Goal: Task Accomplishment & Management: Complete application form

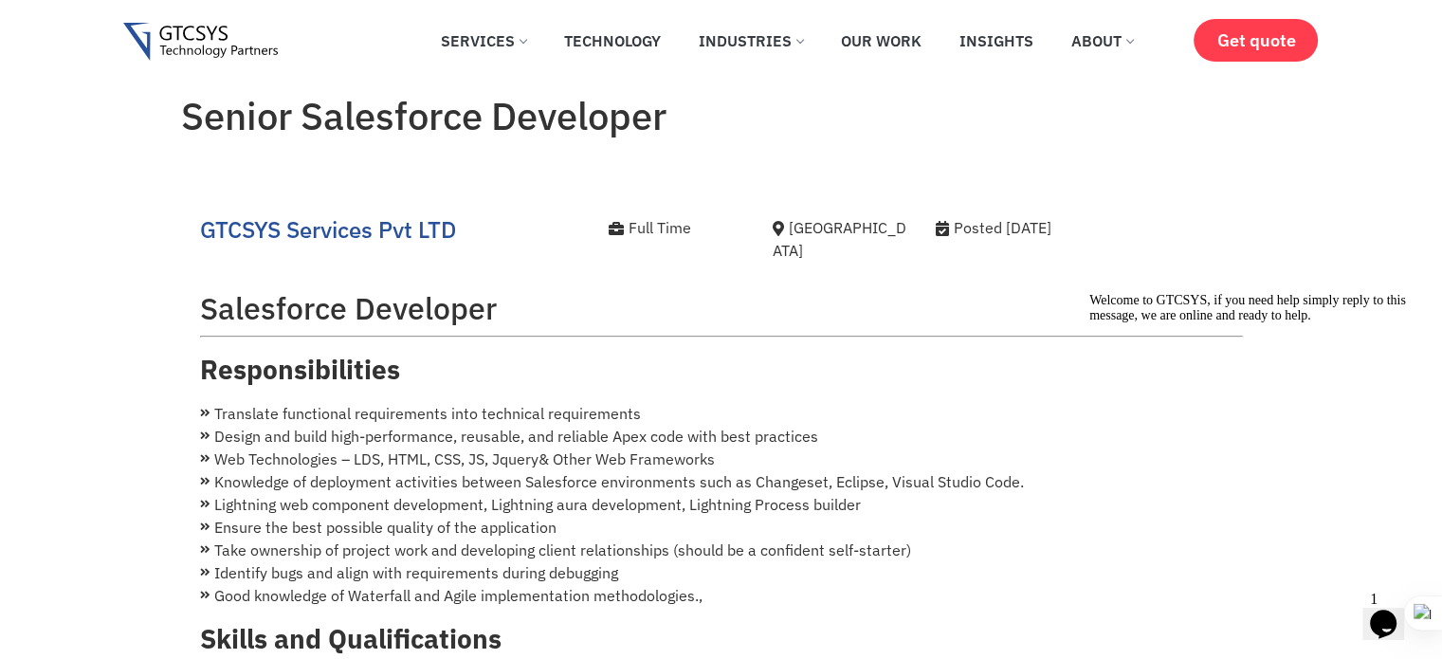
click at [204, 290] on h2 "Salesforce Developer" at bounding box center [721, 308] width 1043 height 36
drag, startPoint x: 204, startPoint y: 285, endPoint x: 580, endPoint y: 342, distance: 380.6
click at [580, 342] on div "Salesforce Developer Responsibilities Translate functional requirements into te…" at bounding box center [721, 612] width 1043 height 683
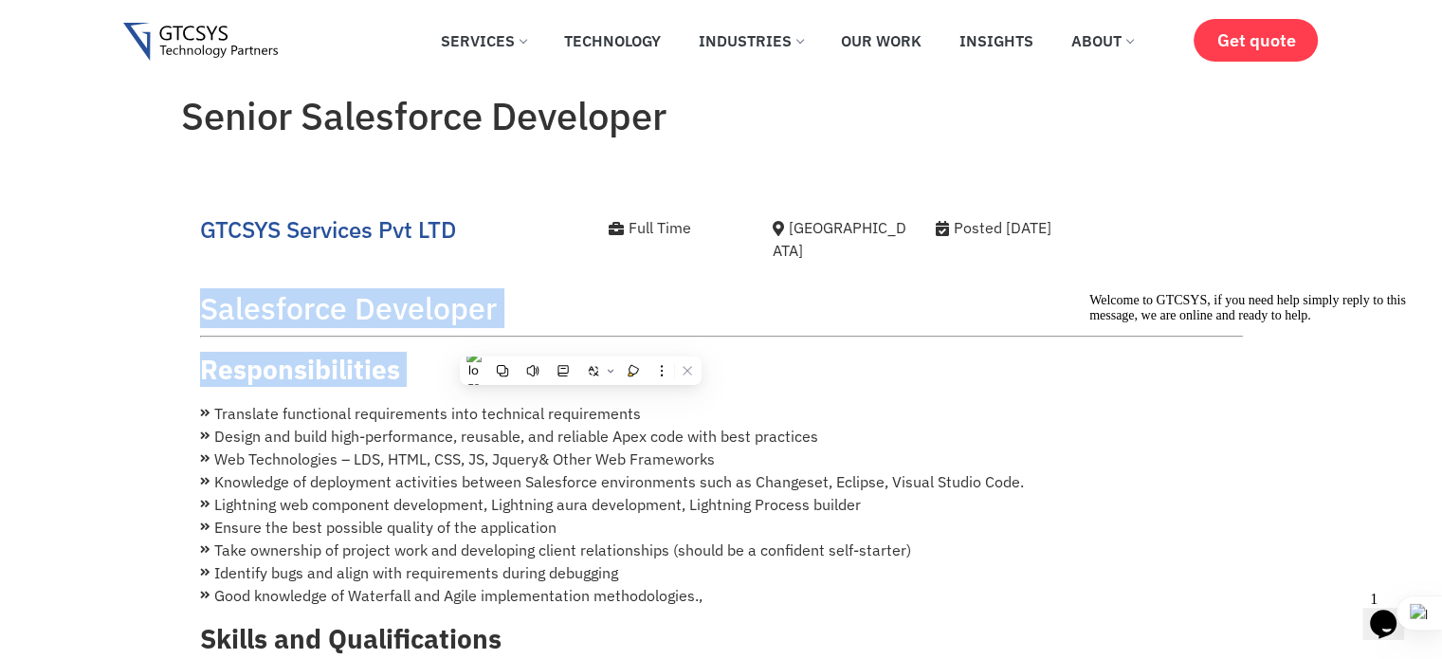
click at [580, 354] on h3 "Responsibilities" at bounding box center [721, 370] width 1043 height 32
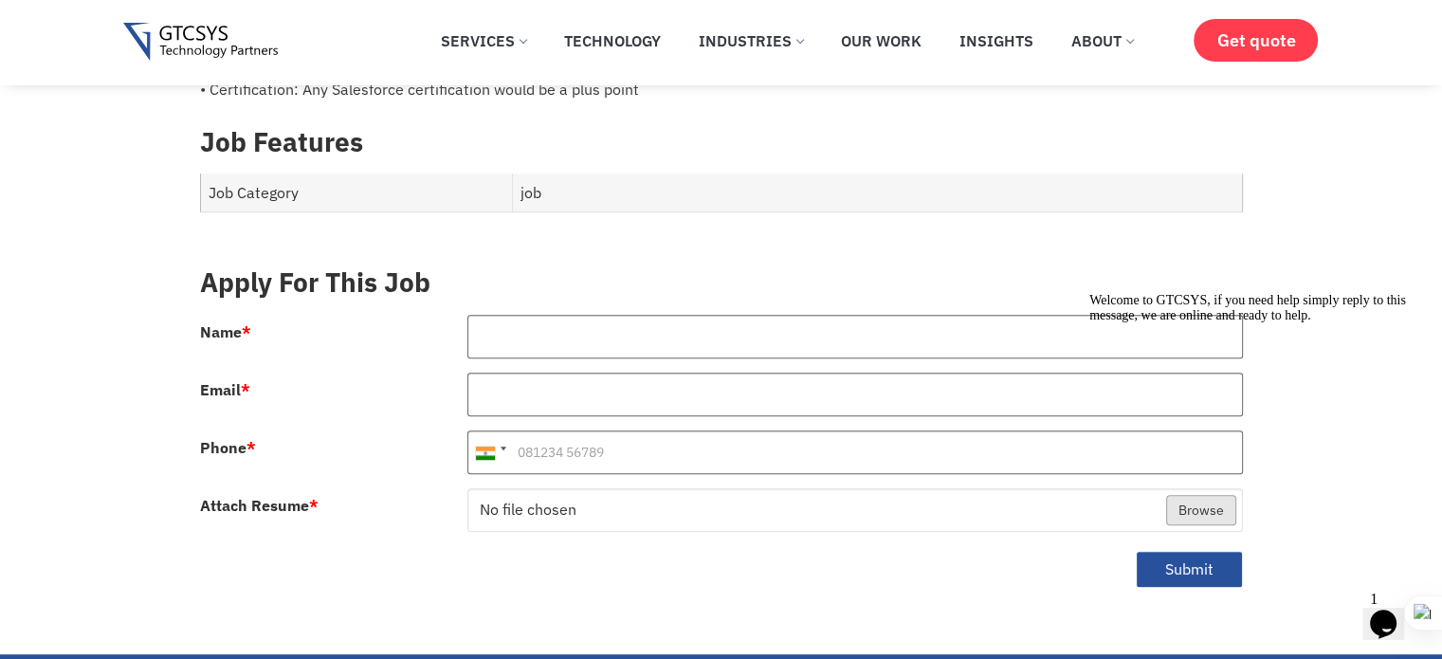
scroll to position [762, 0]
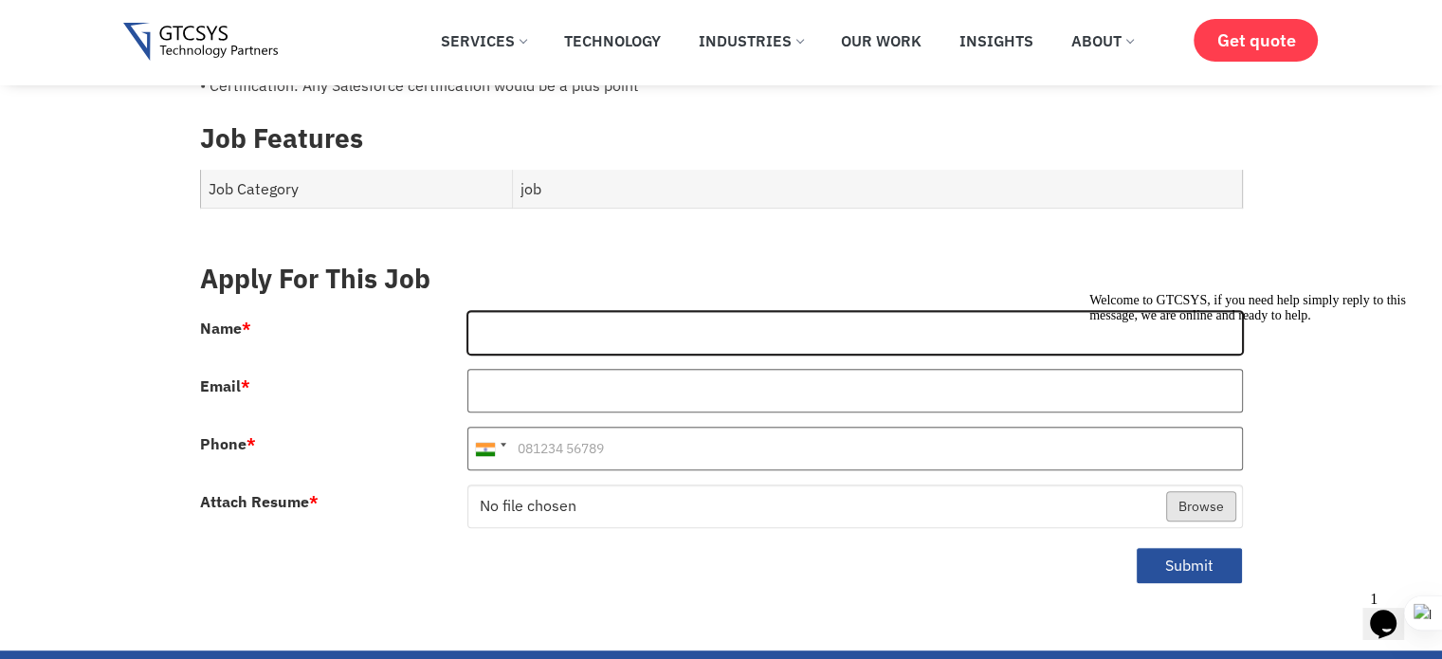
click at [529, 331] on input "Name *" at bounding box center [854, 333] width 775 height 44
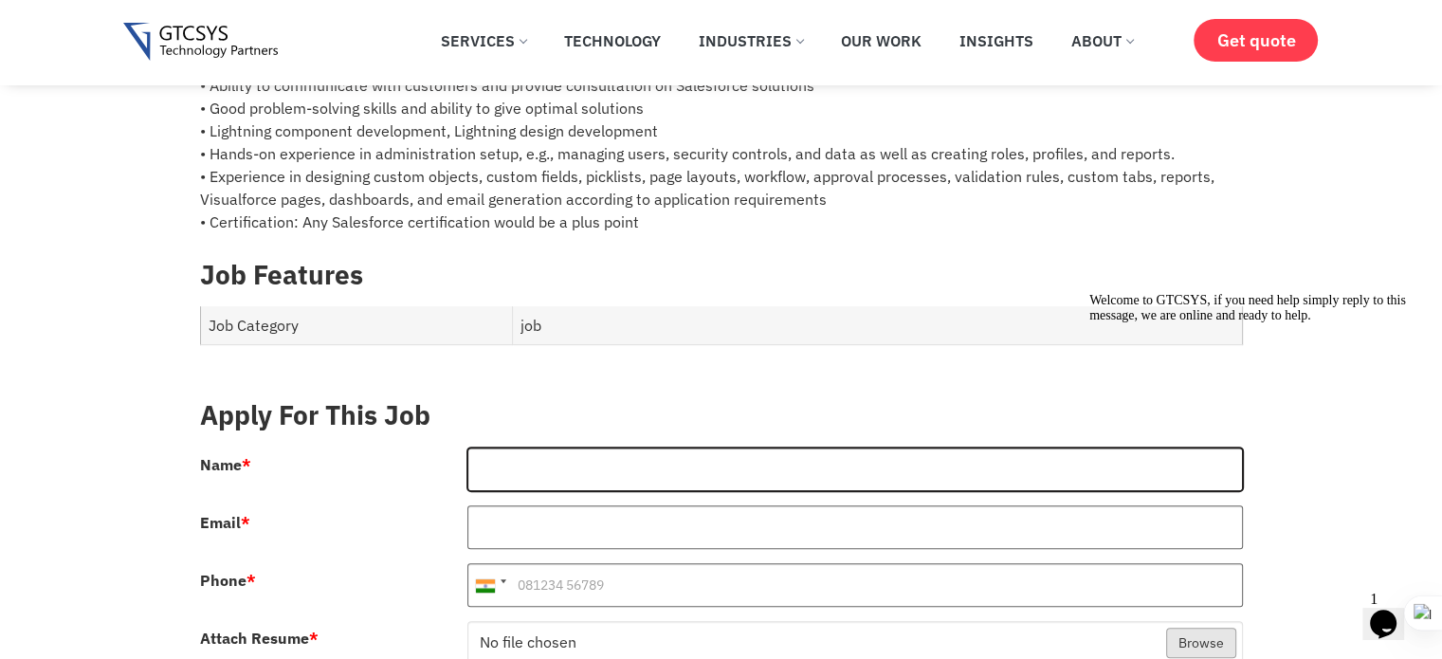
scroll to position [656, 0]
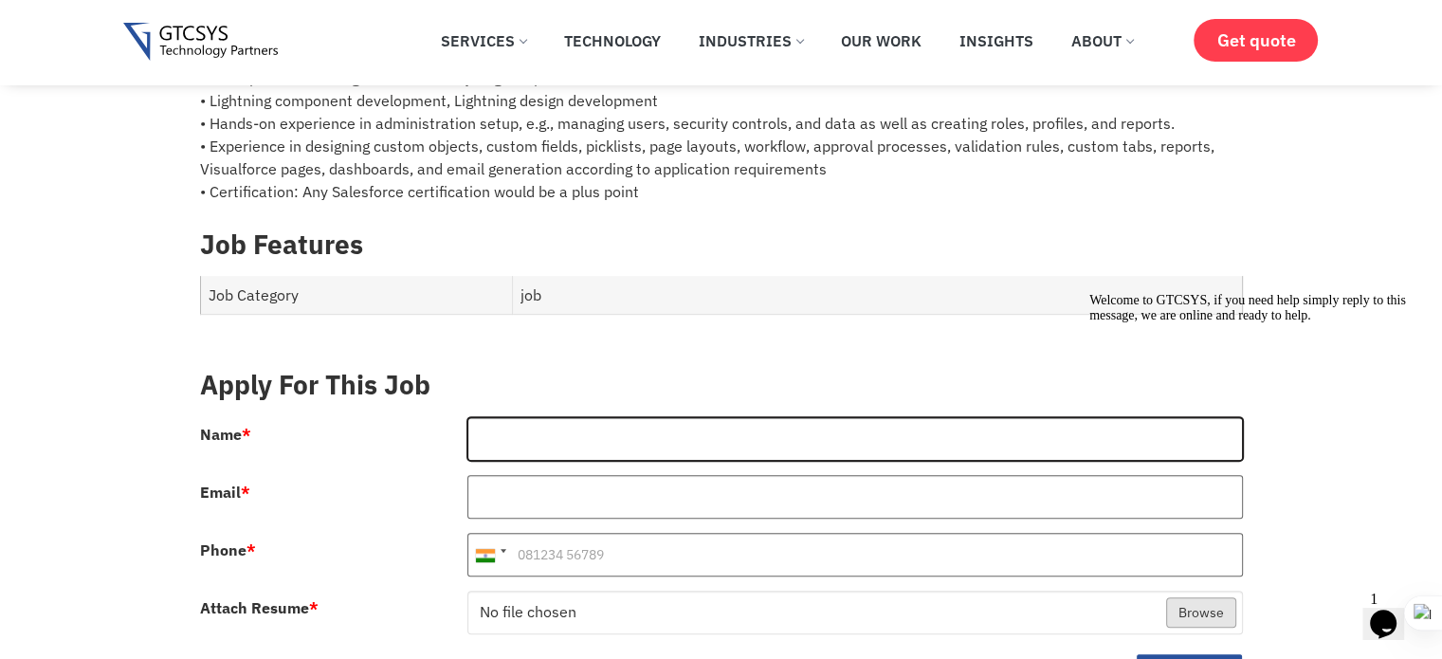
click at [546, 417] on input "Name *" at bounding box center [854, 439] width 775 height 44
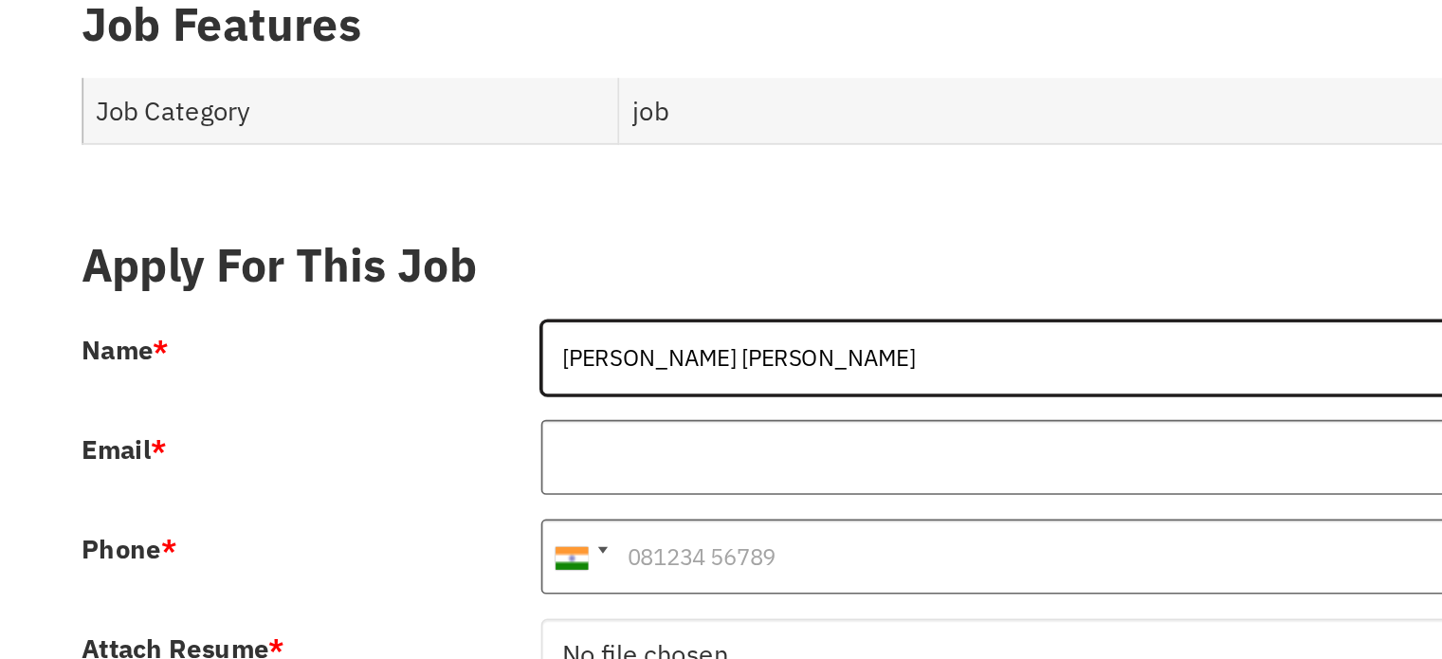
type input "Vaghela Navin Rameshbhai"
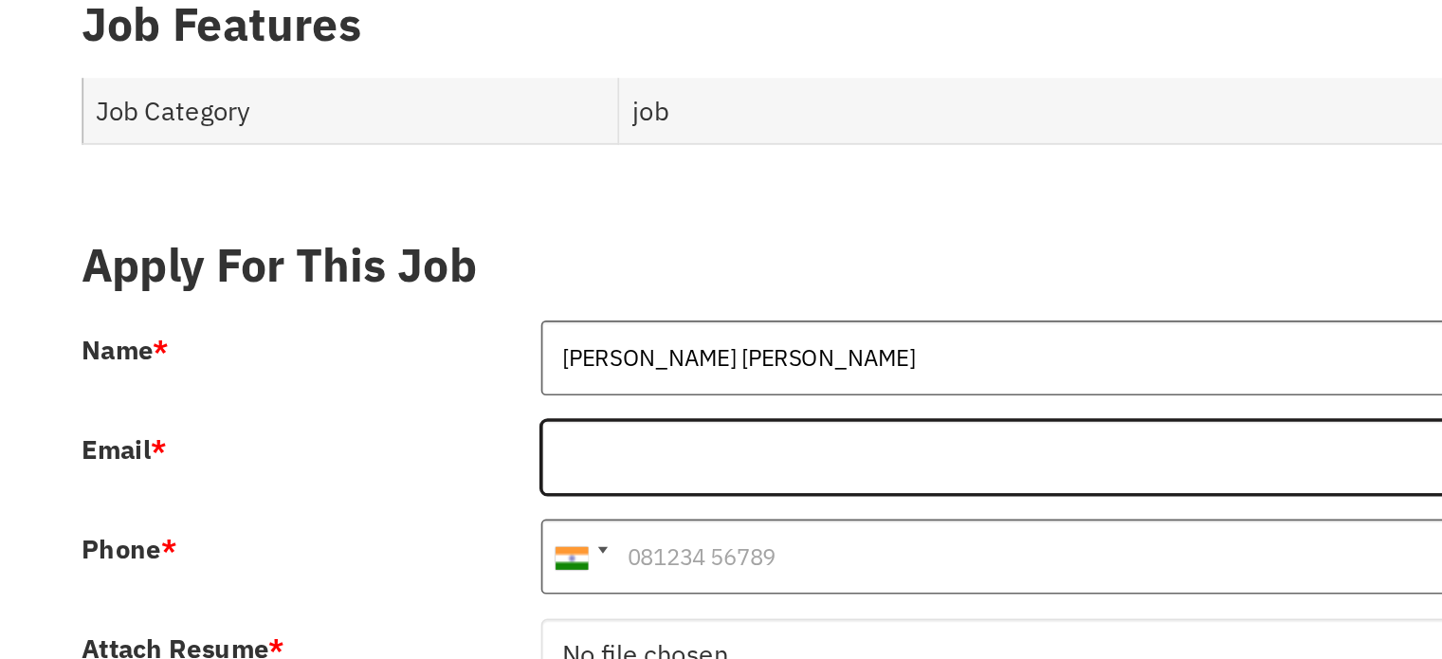
click at [484, 483] on input "Email *" at bounding box center [854, 497] width 775 height 44
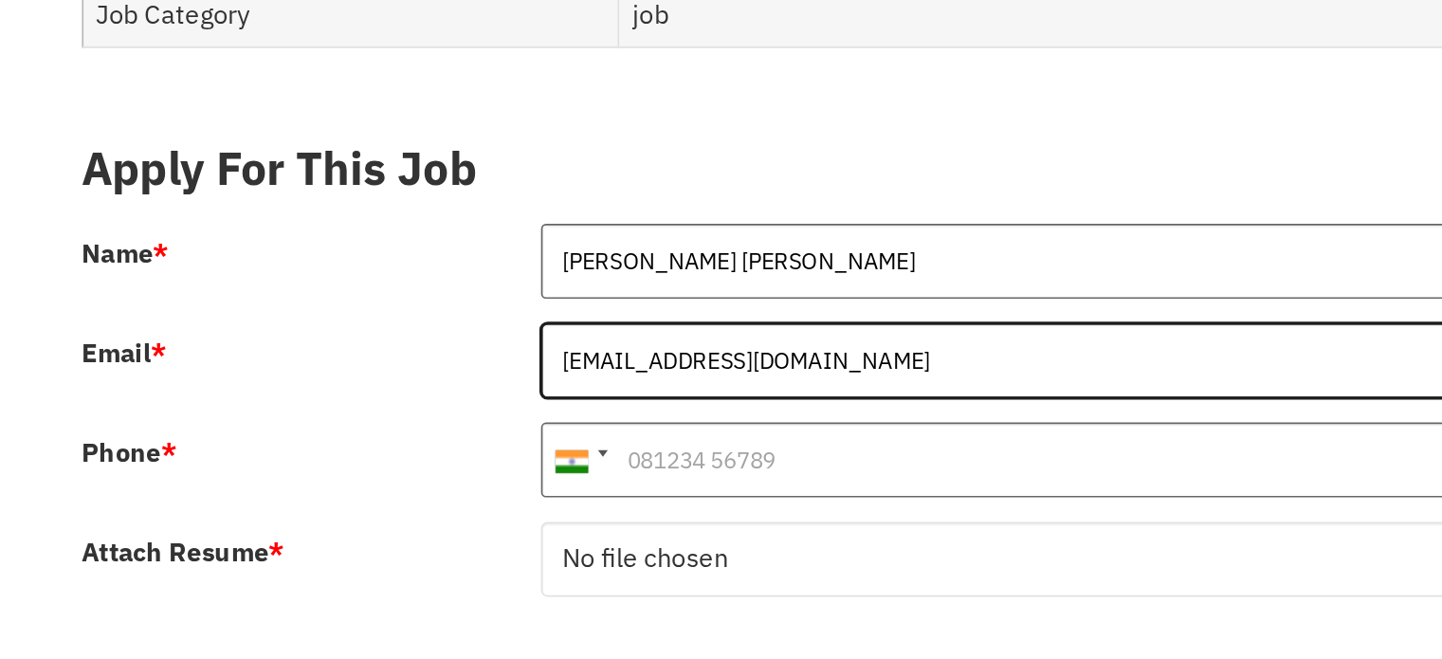
scroll to position [667, 0]
type input "vaghelanavin28103@gmail.com"
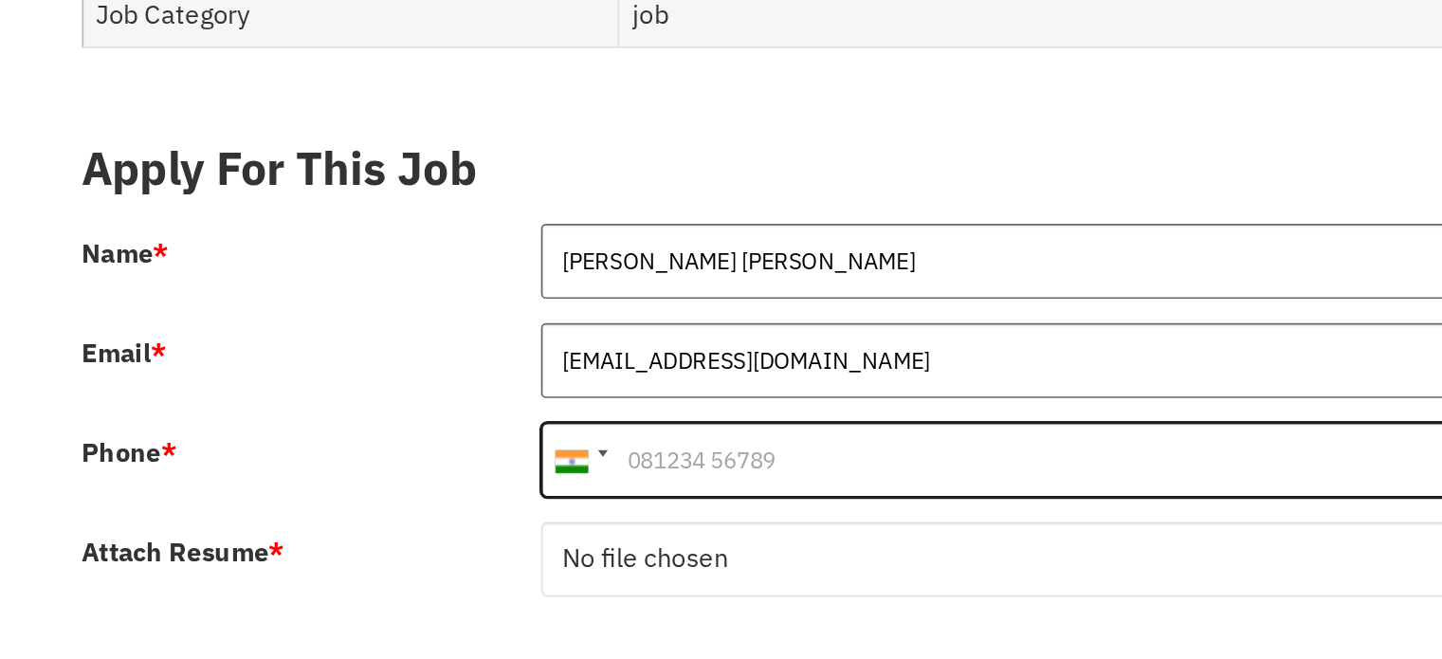
click at [539, 525] on input "Phone *" at bounding box center [854, 543] width 775 height 44
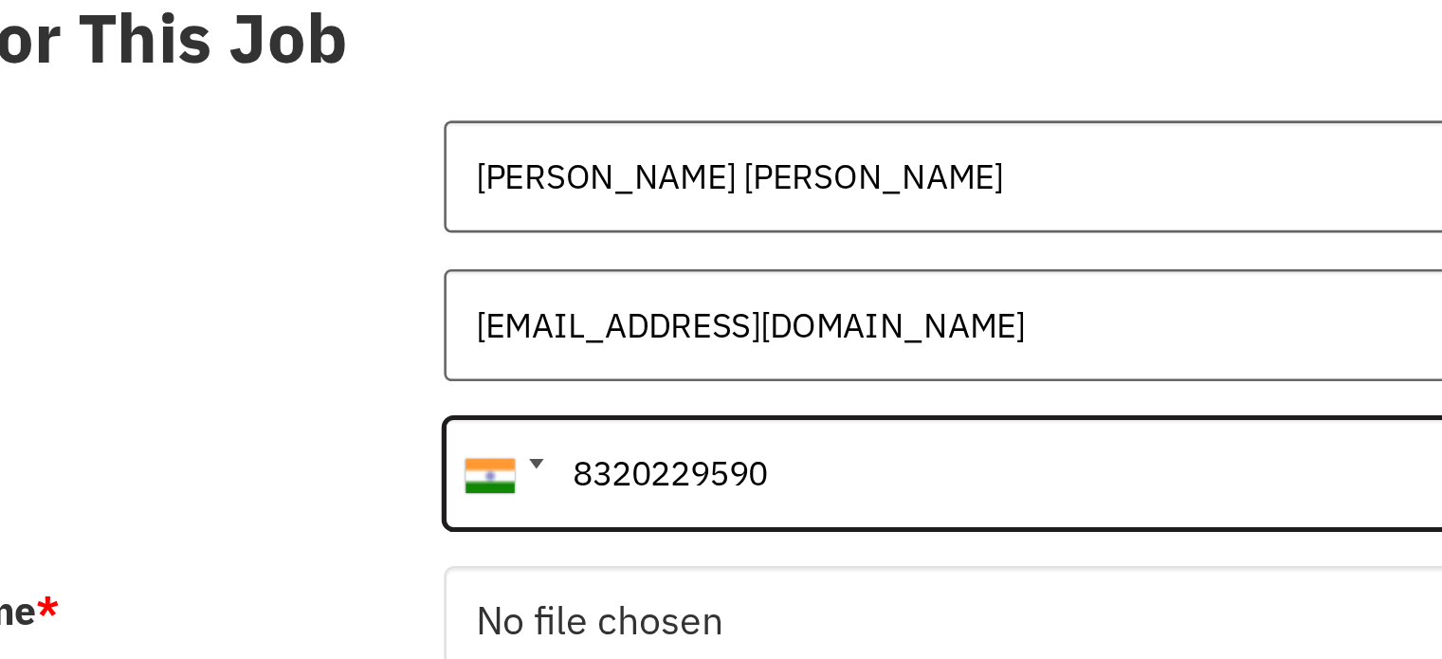
drag, startPoint x: 514, startPoint y: 530, endPoint x: 610, endPoint y: 524, distance: 95.9
click at [610, 524] on input "8320229590" at bounding box center [854, 543] width 775 height 44
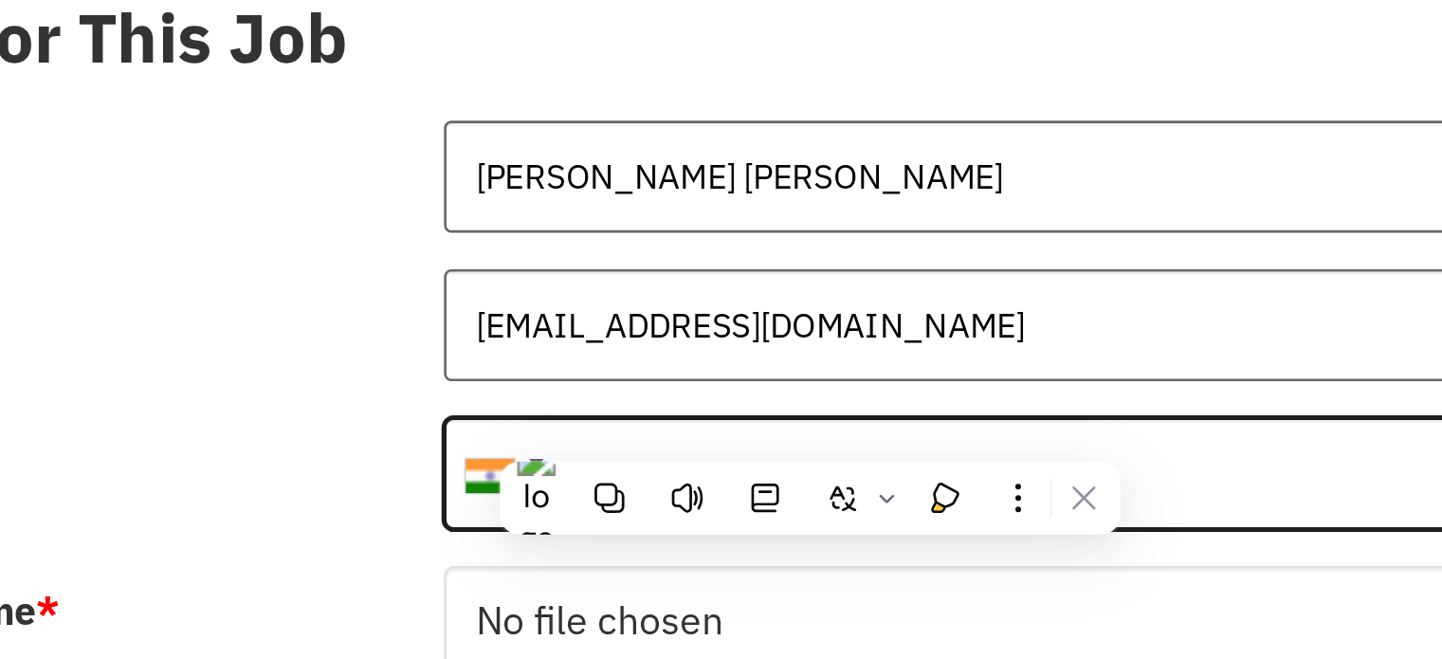
click at [610, 524] on input "8320229590" at bounding box center [854, 543] width 775 height 44
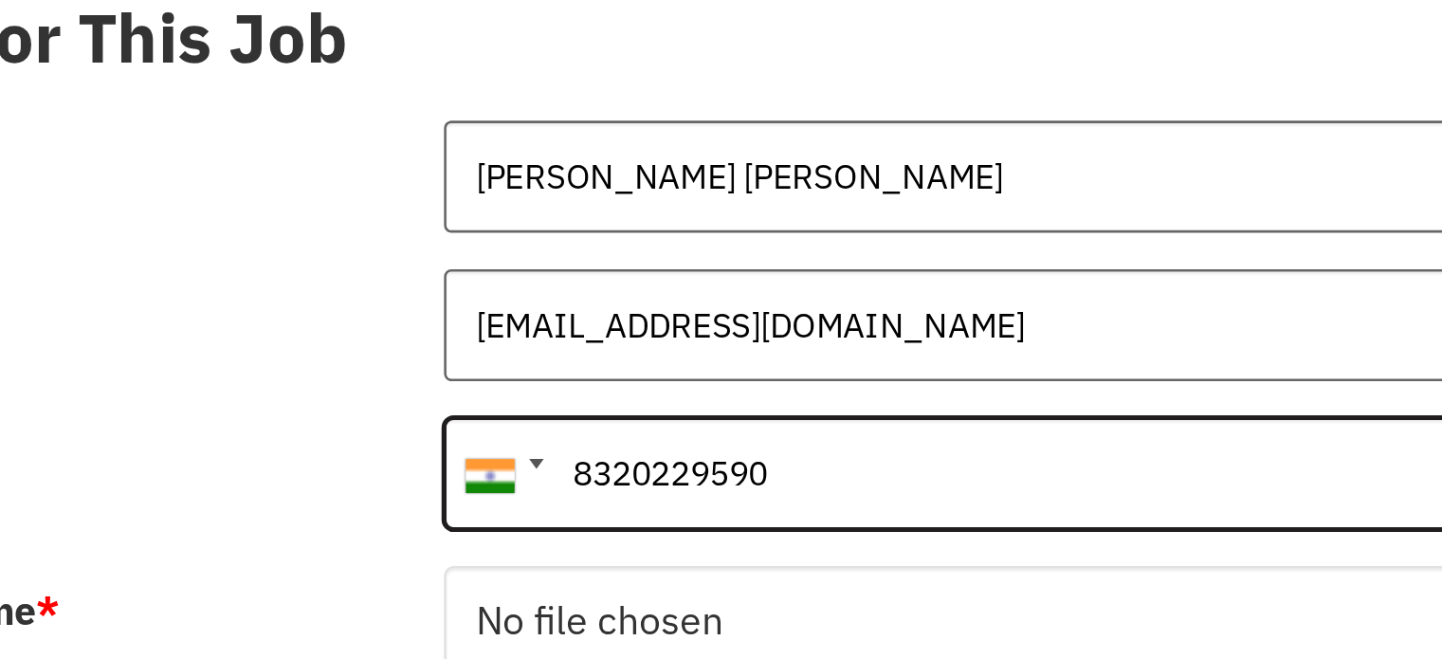
type input "8320229590"
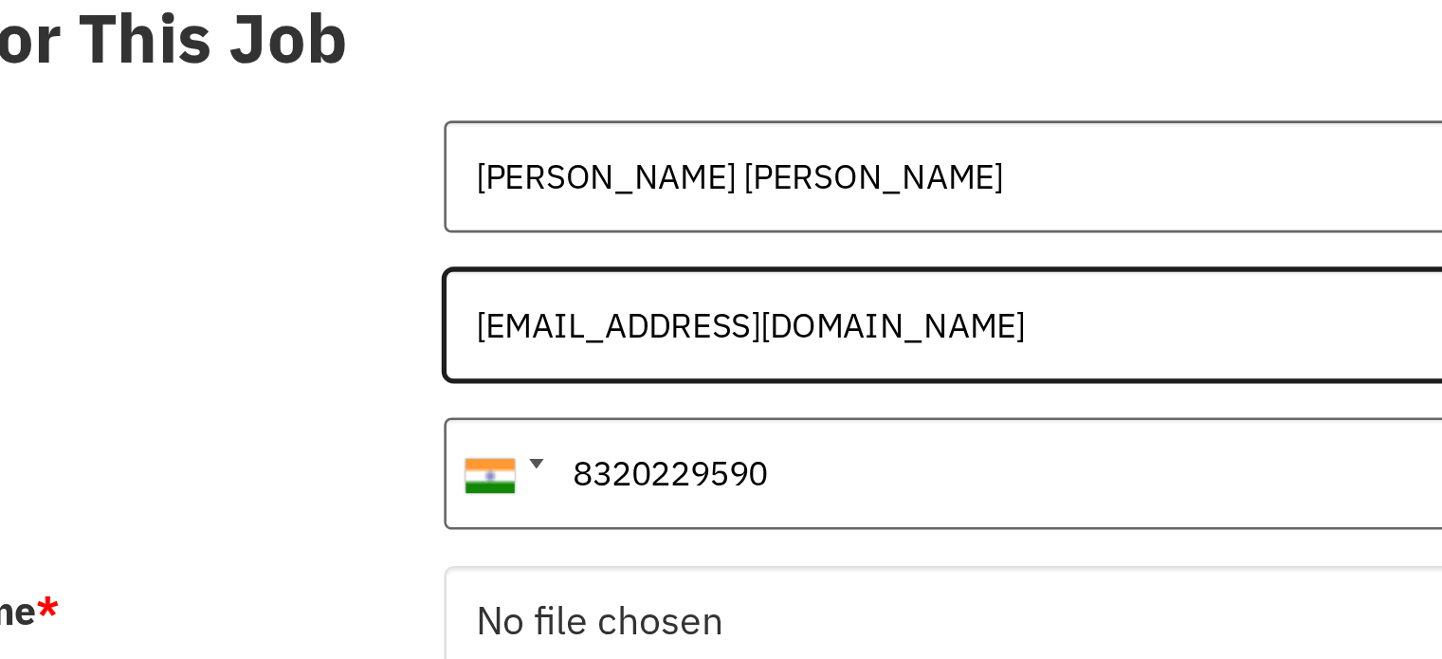
drag, startPoint x: 479, startPoint y: 470, endPoint x: 629, endPoint y: 464, distance: 150.8
click at [629, 464] on input "vaghelanavin28103@gmail.com" at bounding box center [854, 486] width 775 height 44
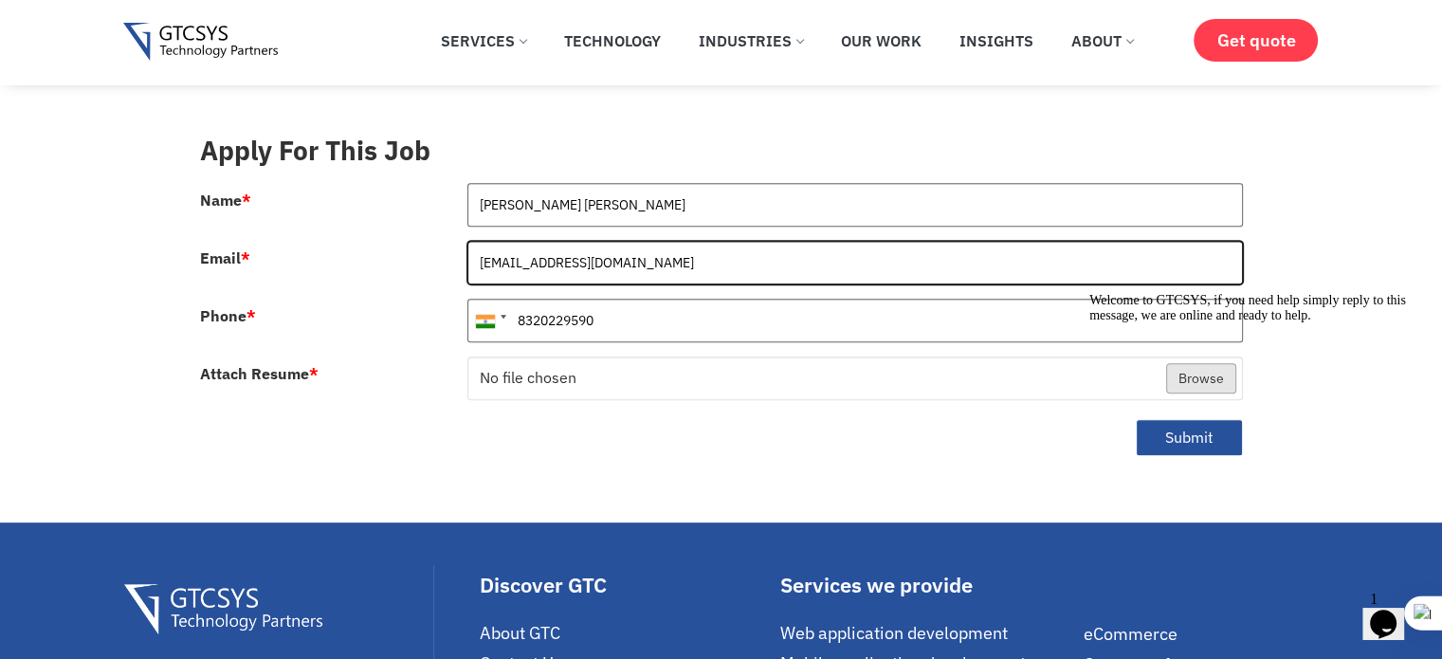
scroll to position [906, 0]
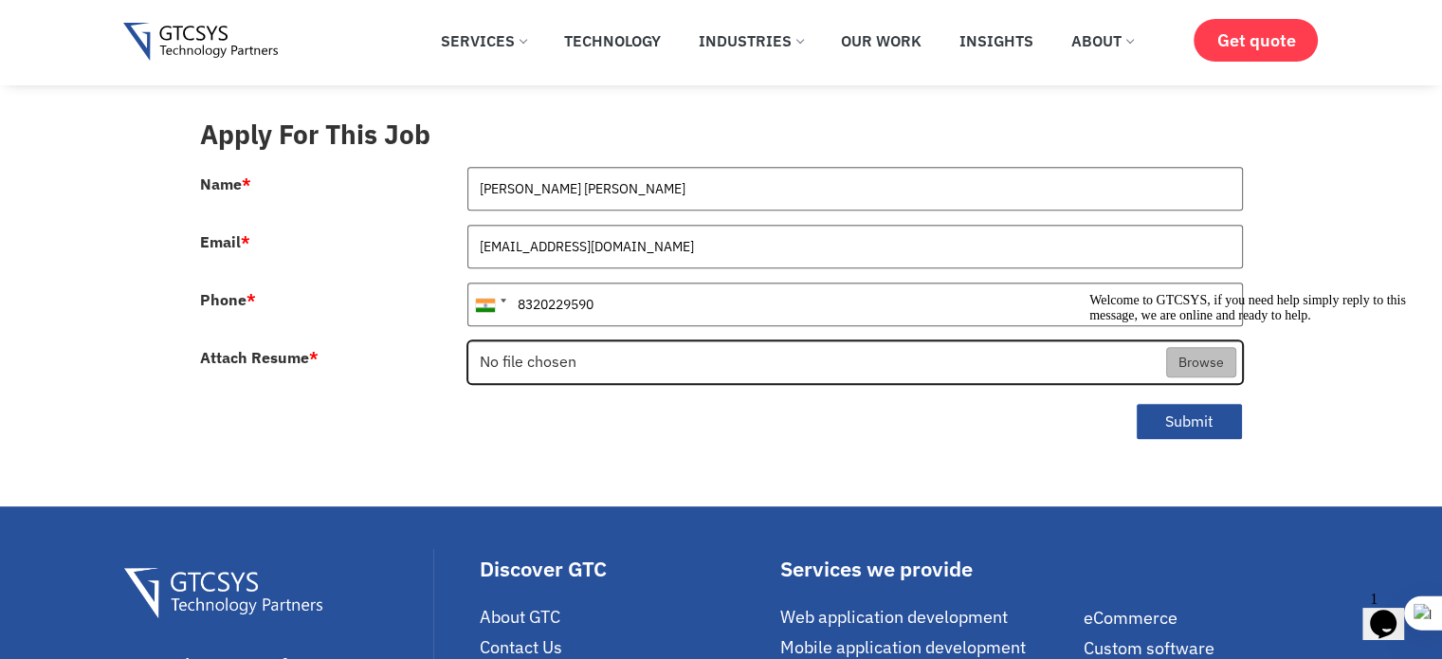
click at [565, 348] on input "Attach Resume *" at bounding box center [855, 363] width 774 height 44
type input "C:\fakepath\Resume_VN.pdf"
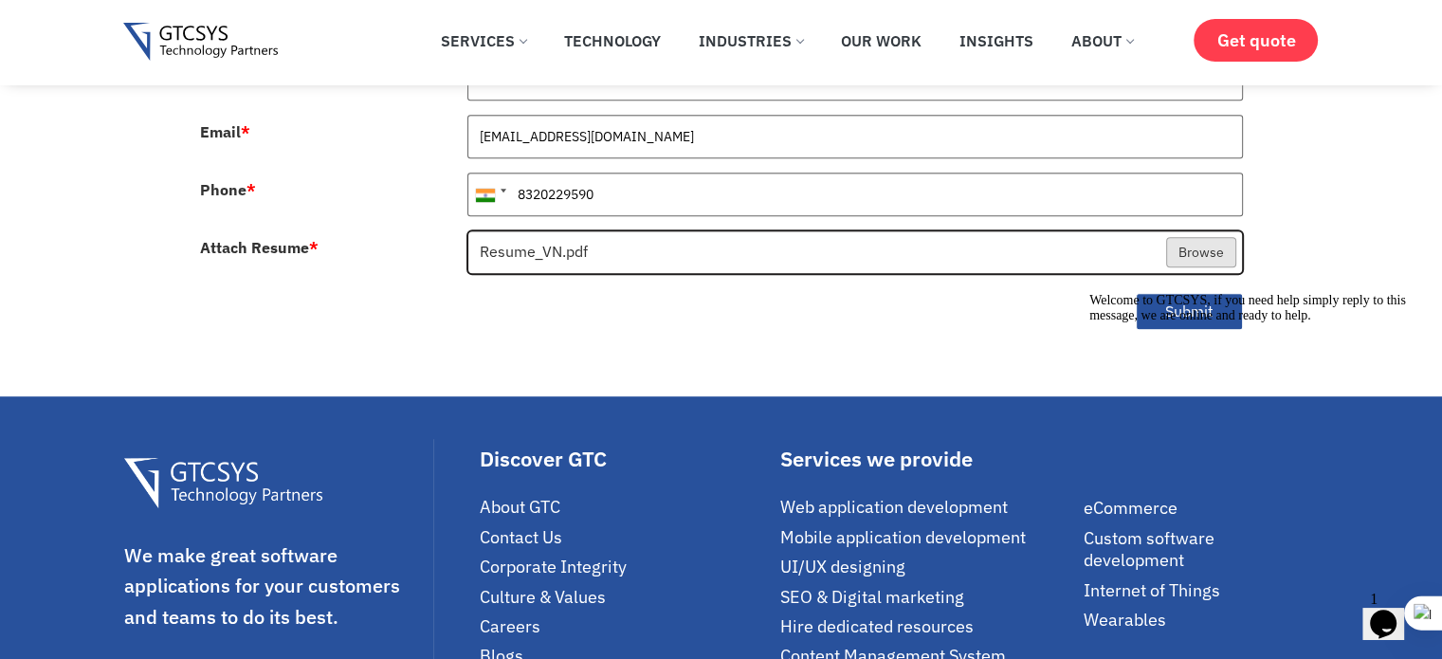
scroll to position [1009, 0]
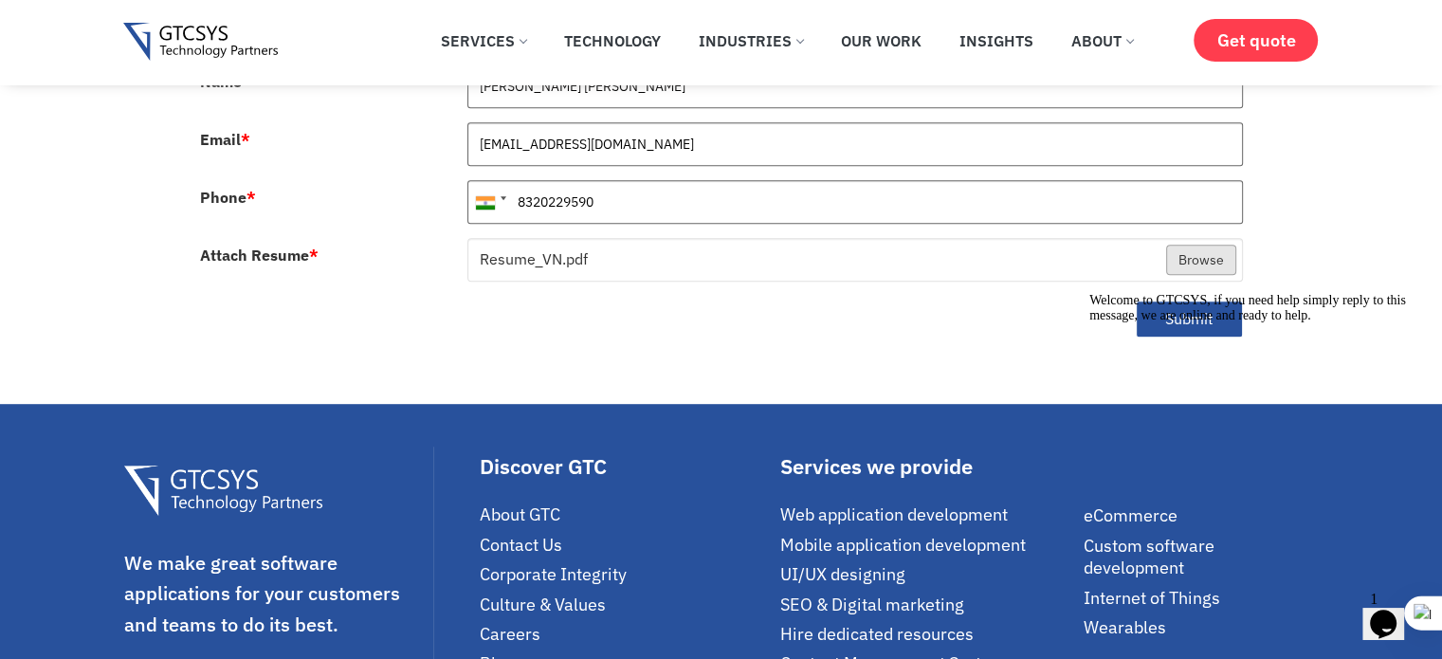
click at [1191, 303] on div "Welcome to GTCSYS, if you need help simply reply to this message, we are online…" at bounding box center [1259, 308] width 341 height 30
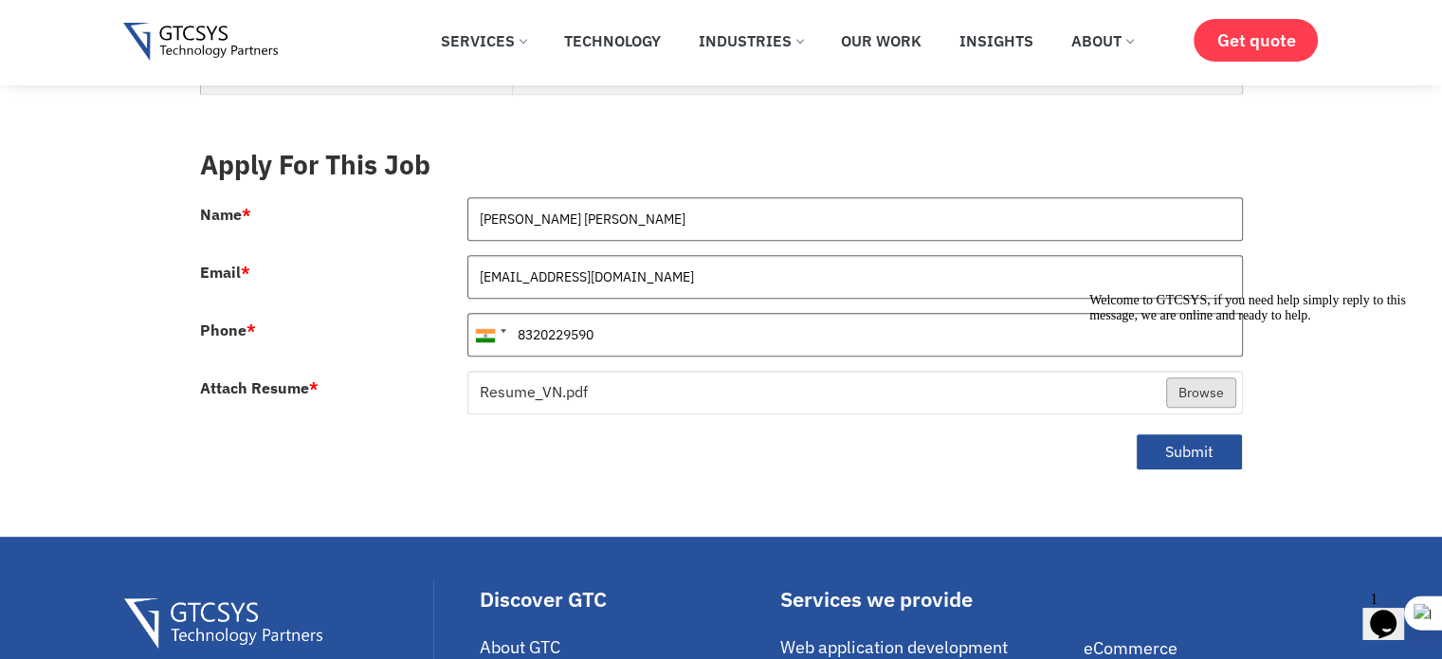
scroll to position [876, 0]
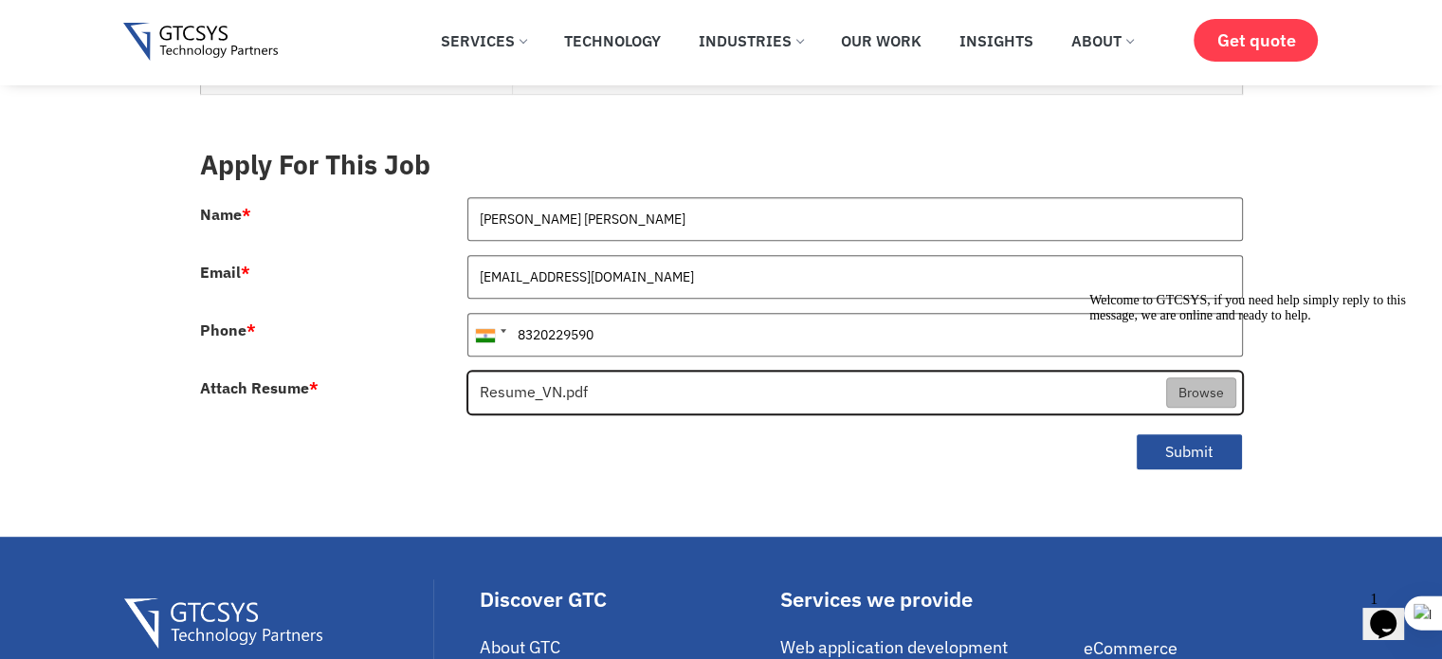
click at [687, 374] on input "Attach Resume *" at bounding box center [855, 394] width 774 height 44
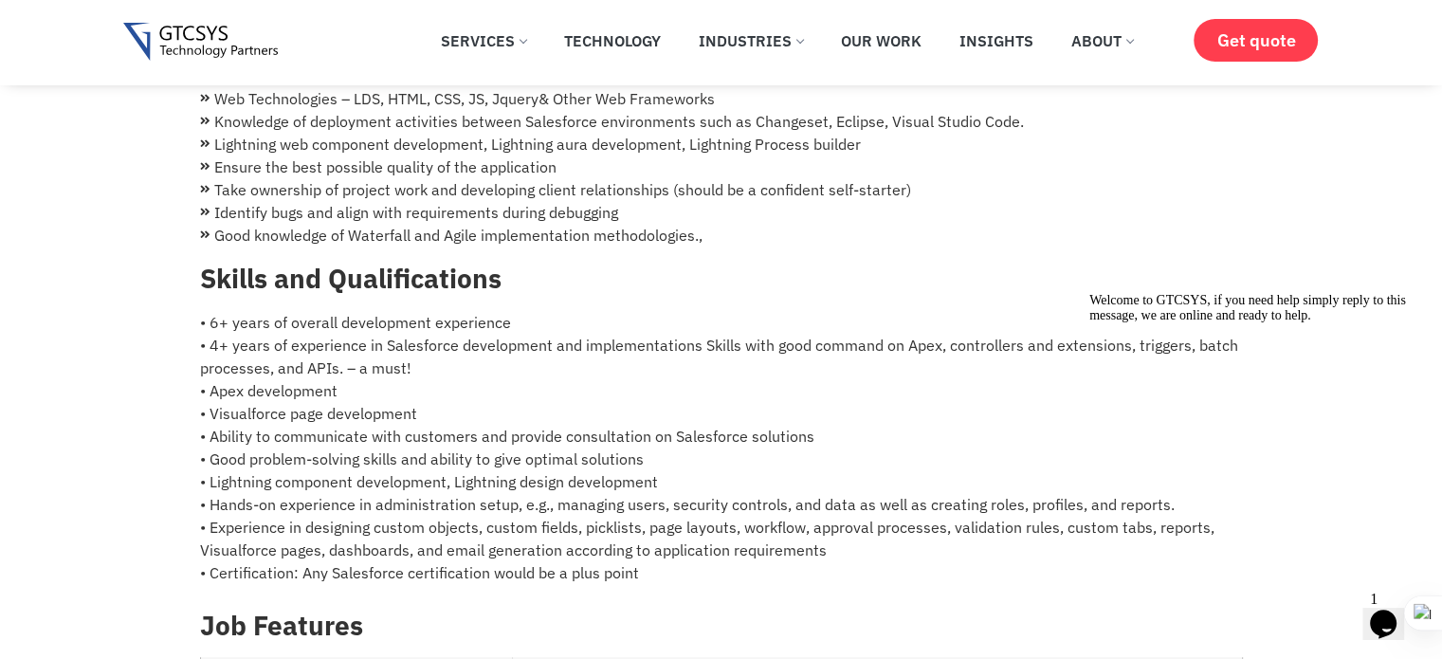
scroll to position [0, 0]
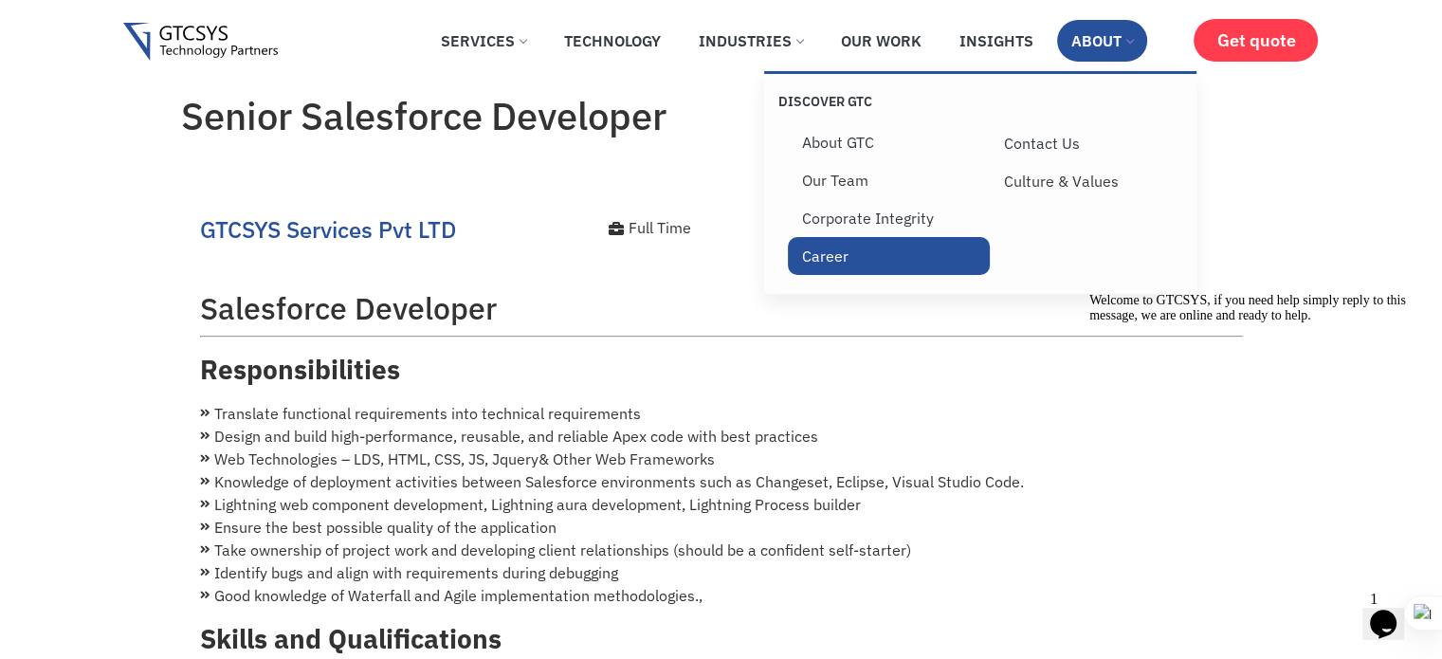
click at [835, 255] on link "Career" at bounding box center [889, 256] width 202 height 38
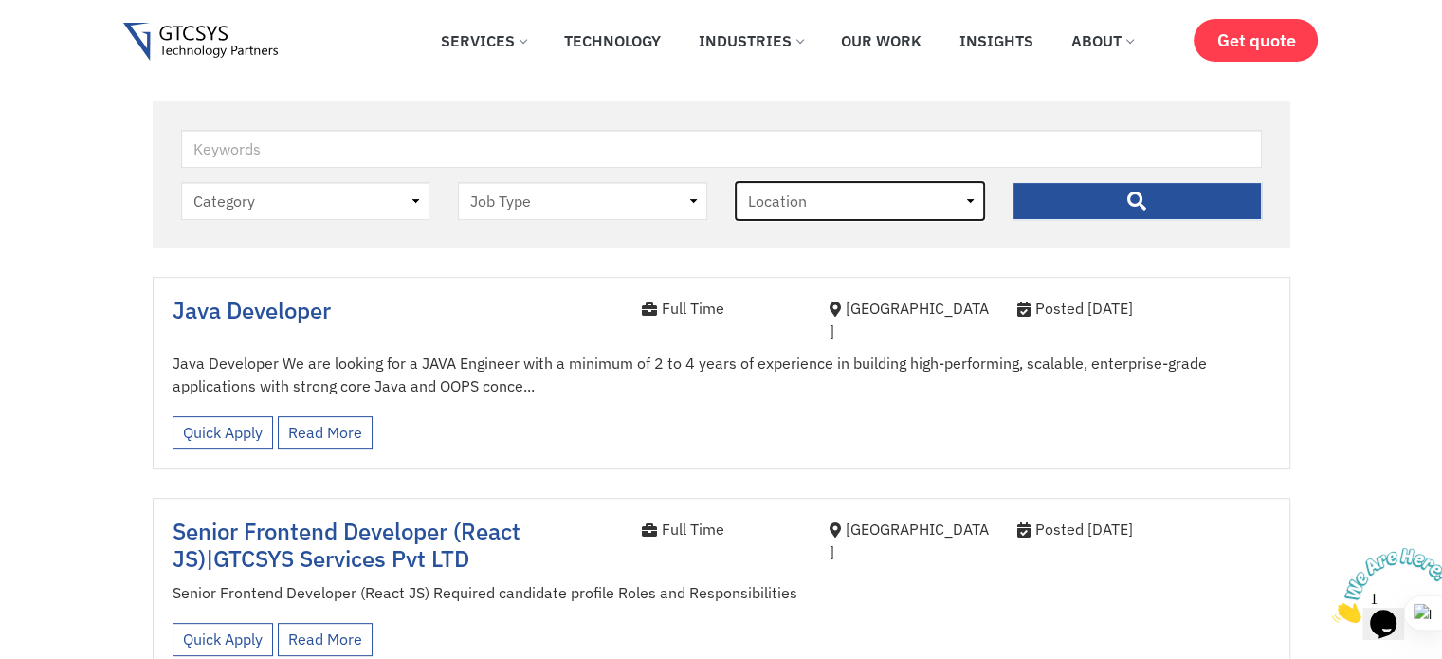
click at [896, 206] on select "Location [GEOGRAPHIC_DATA]" at bounding box center [860, 201] width 249 height 38
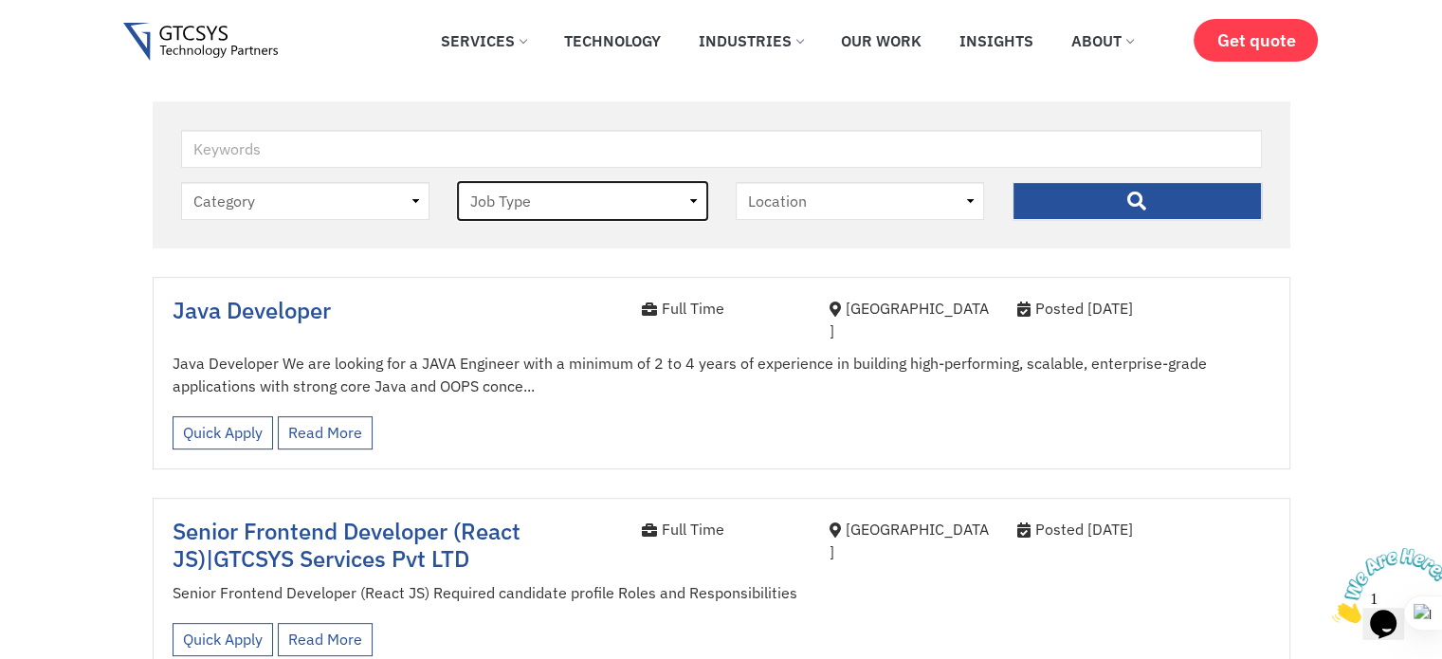
click at [616, 211] on select "Job Type [DEMOGRAPHIC_DATA] Internee" at bounding box center [582, 201] width 249 height 38
select select "internee"
click at [458, 182] on select "Job Type [DEMOGRAPHIC_DATA] Internee" at bounding box center [582, 201] width 249 height 38
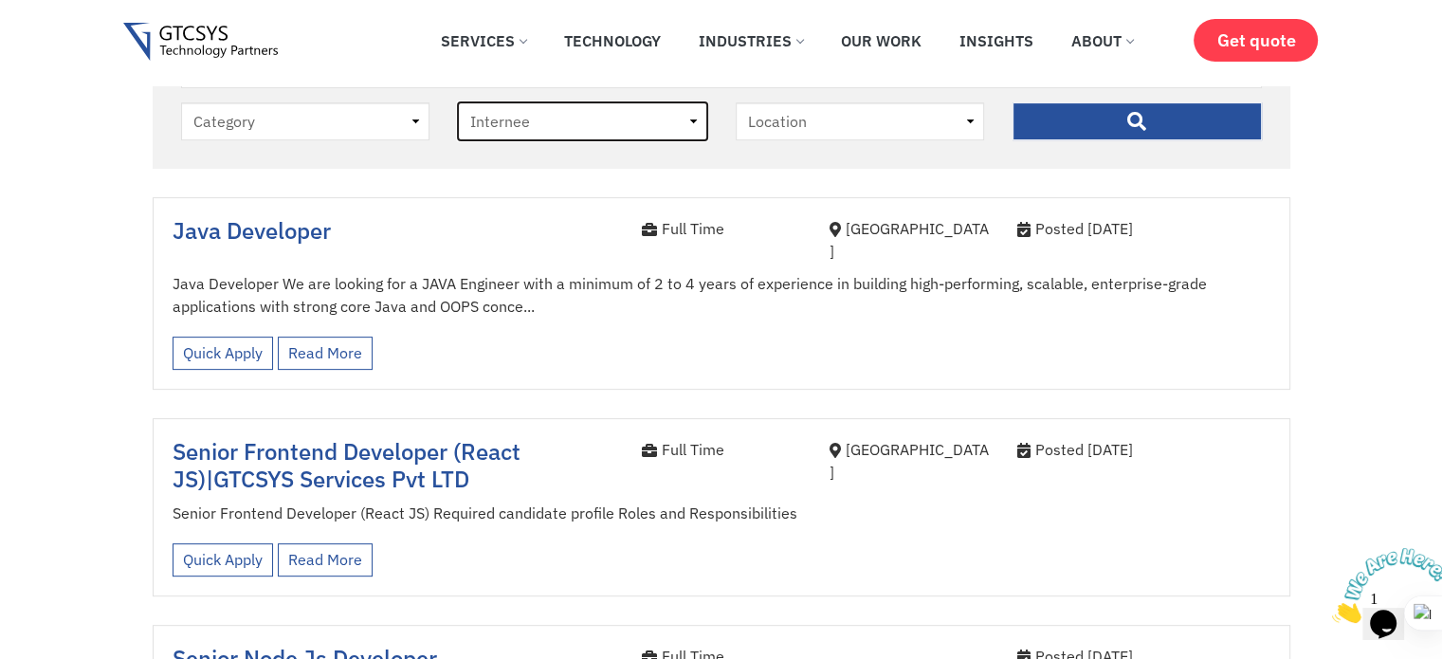
scroll to position [626, 0]
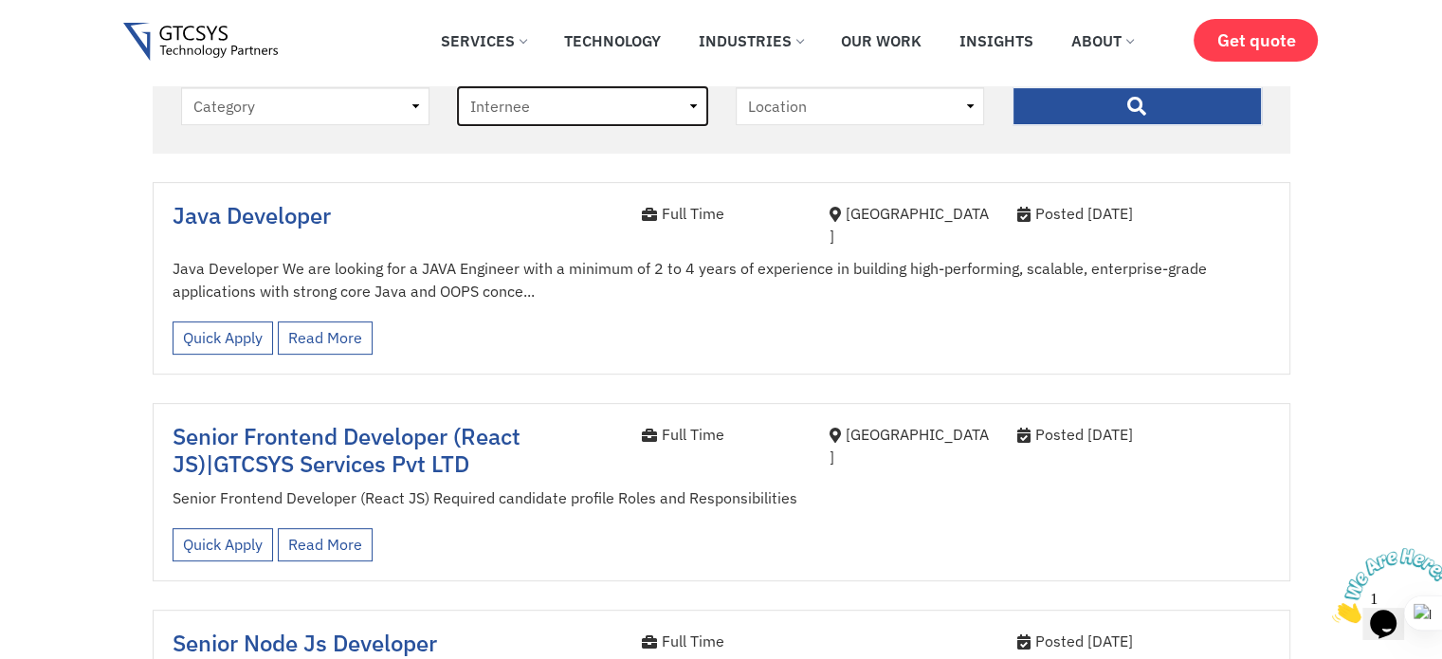
click at [573, 96] on select "Job Type [DEMOGRAPHIC_DATA] Internee" at bounding box center [582, 106] width 249 height 38
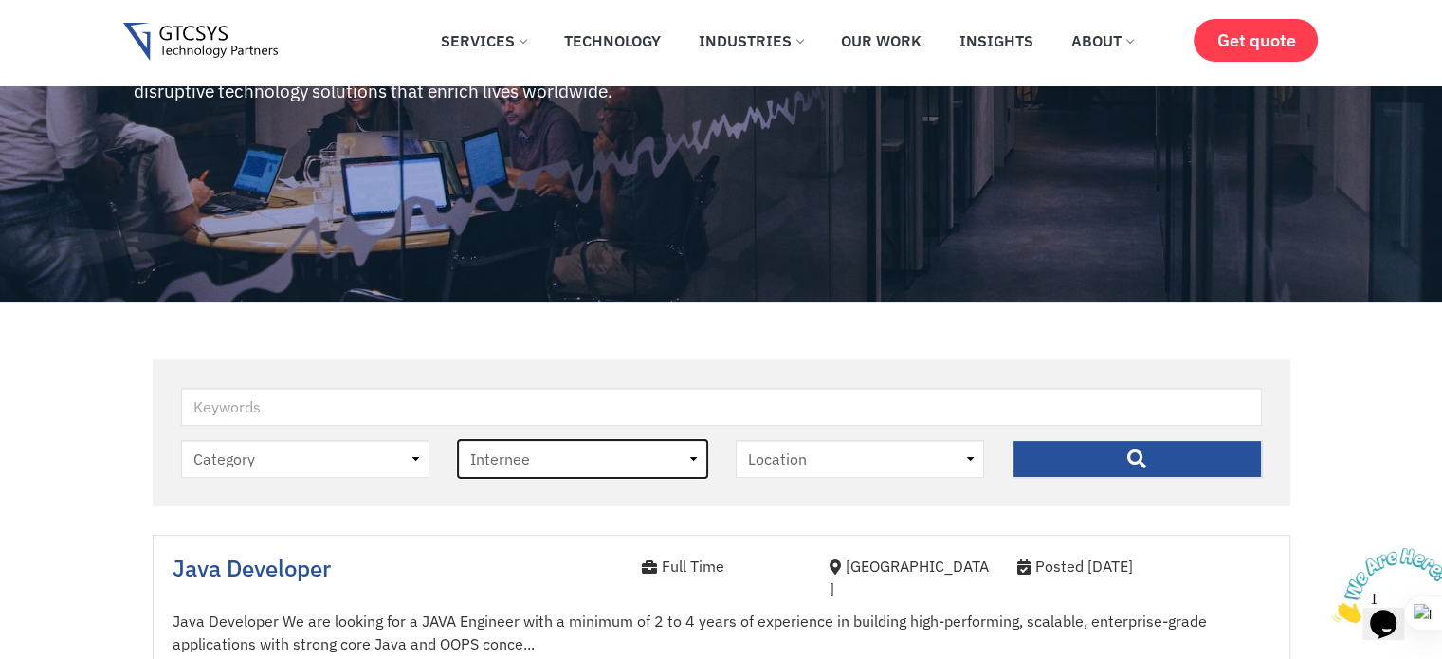
scroll to position [204, 0]
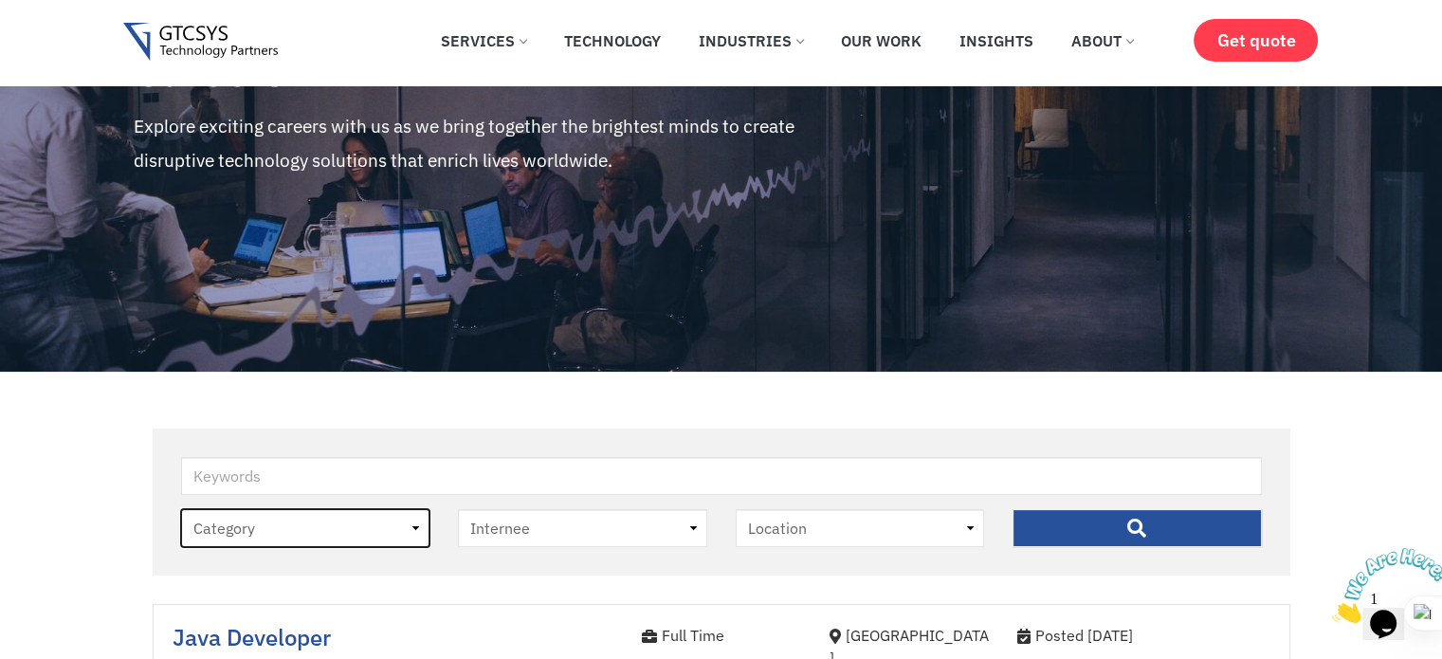
click at [315, 529] on select "Category job" at bounding box center [305, 528] width 249 height 38
select select "job"
click at [181, 510] on select "Category job" at bounding box center [305, 528] width 249 height 38
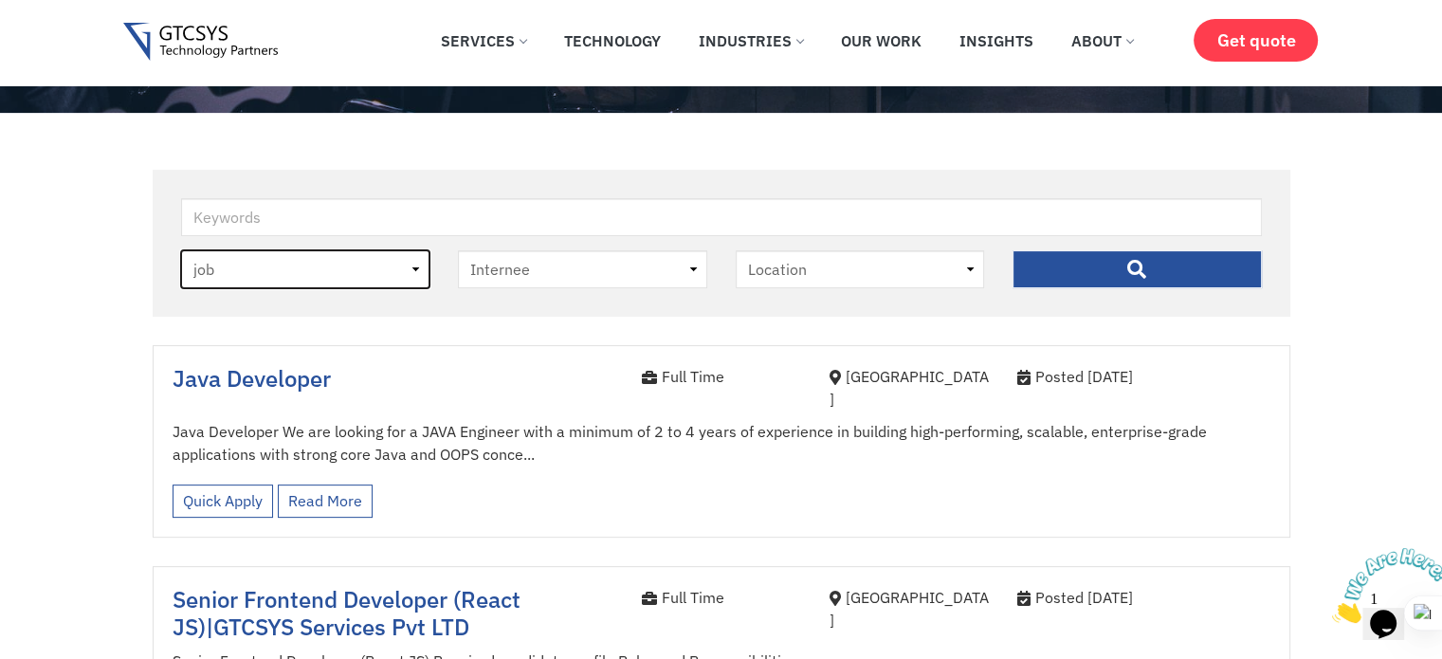
scroll to position [464, 0]
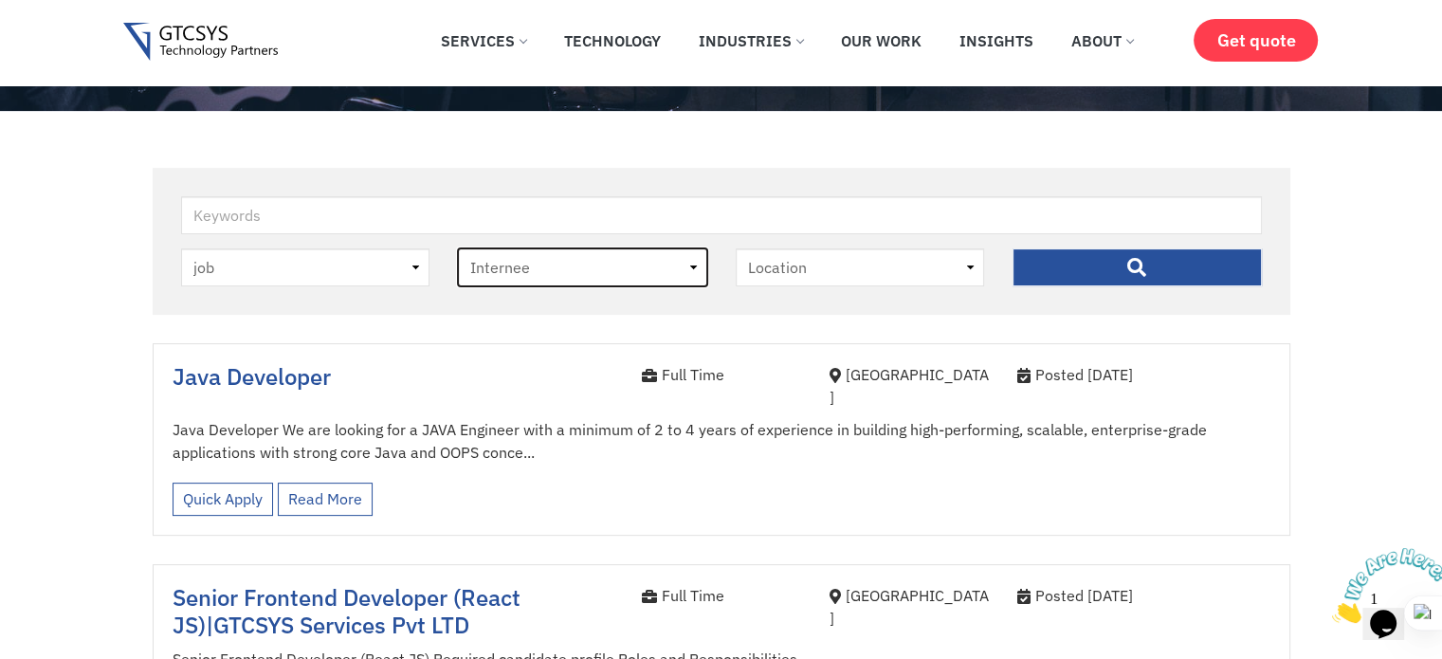
click at [580, 269] on select "Job Type [DEMOGRAPHIC_DATA] Internee" at bounding box center [582, 267] width 249 height 38
click at [574, 243] on div "Keywords" at bounding box center [721, 222] width 1109 height 52
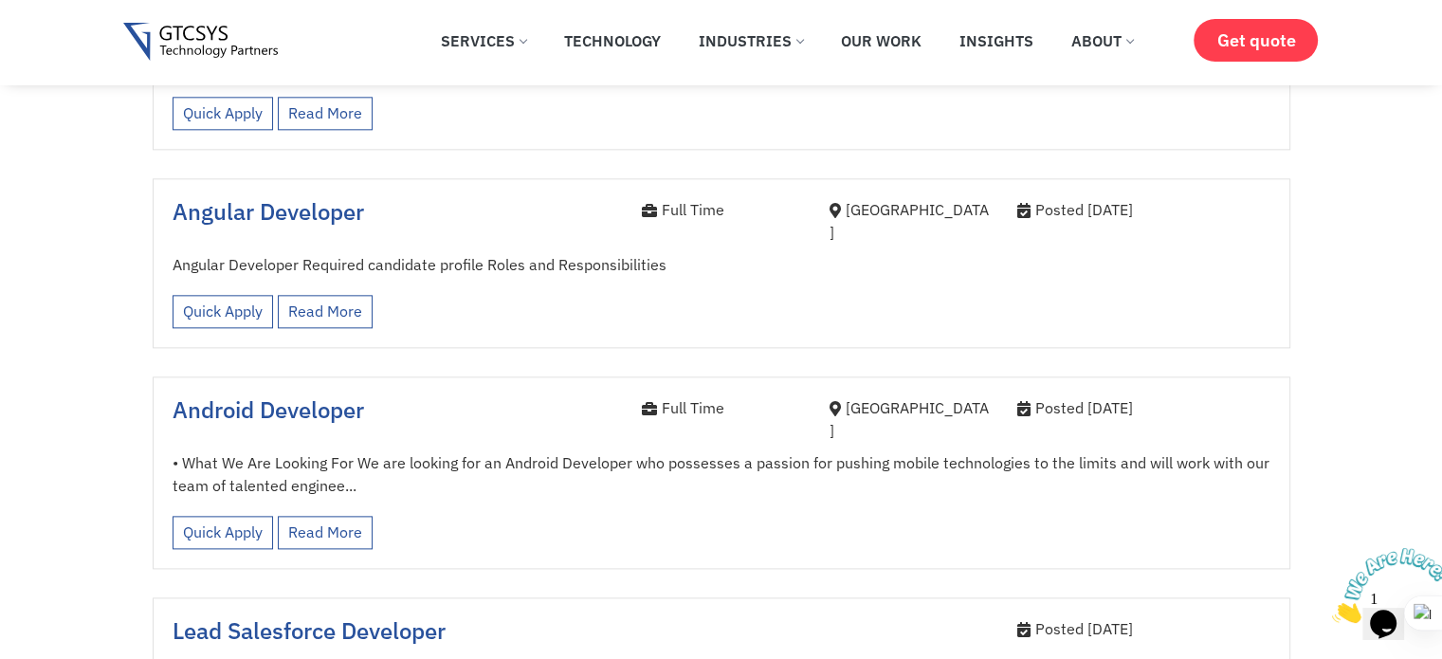
scroll to position [2414, 0]
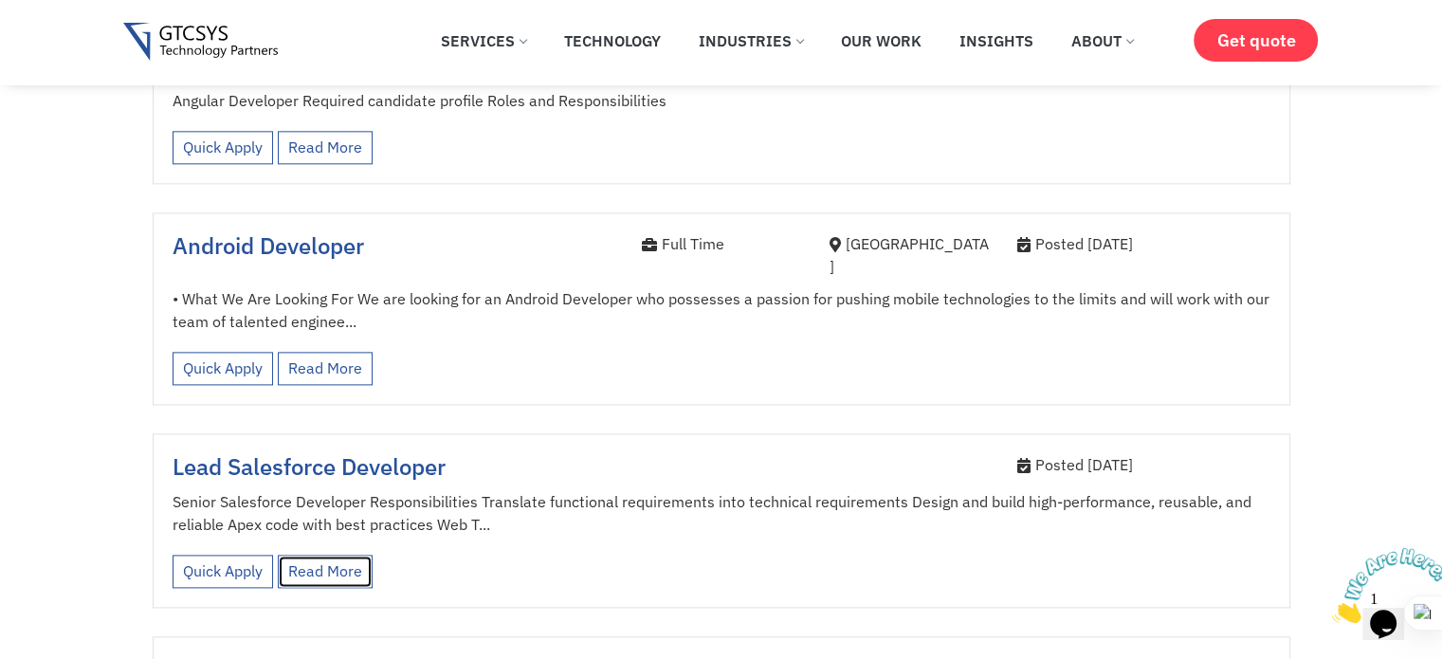
click at [311, 555] on link "Read More" at bounding box center [325, 571] width 95 height 33
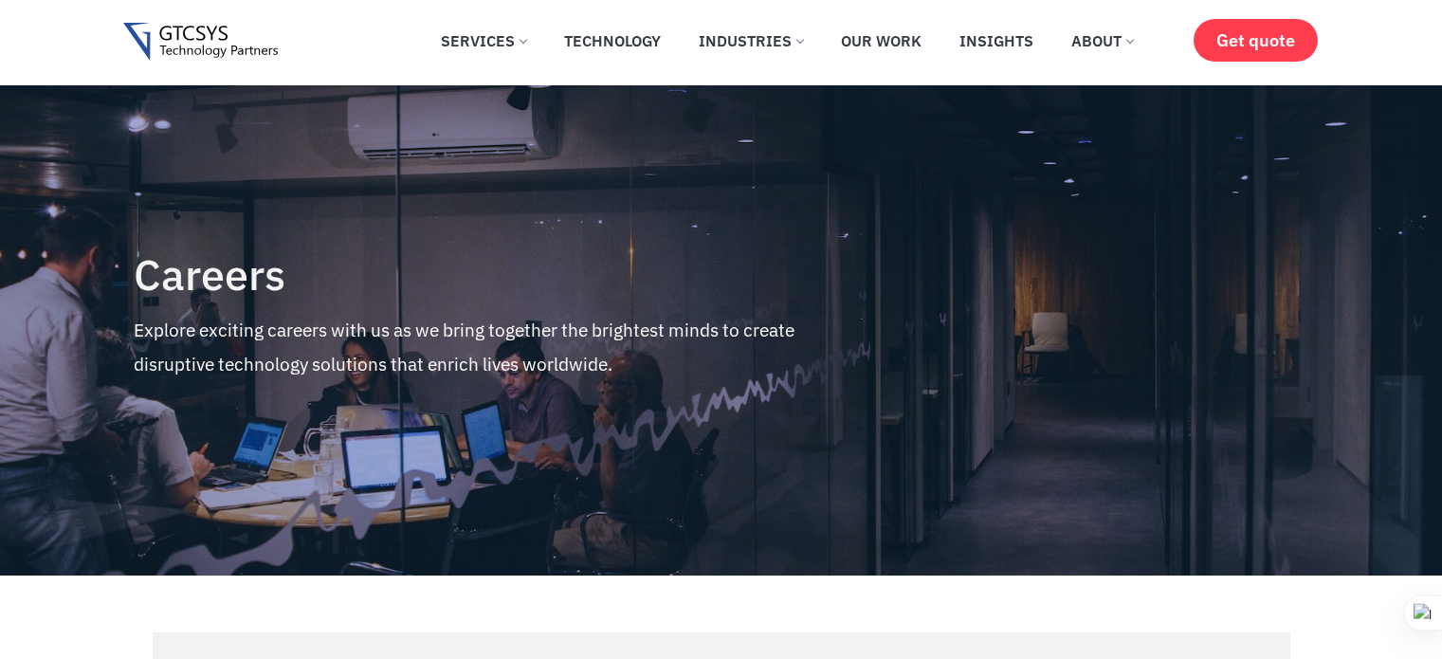
select select "job"
select select "internee"
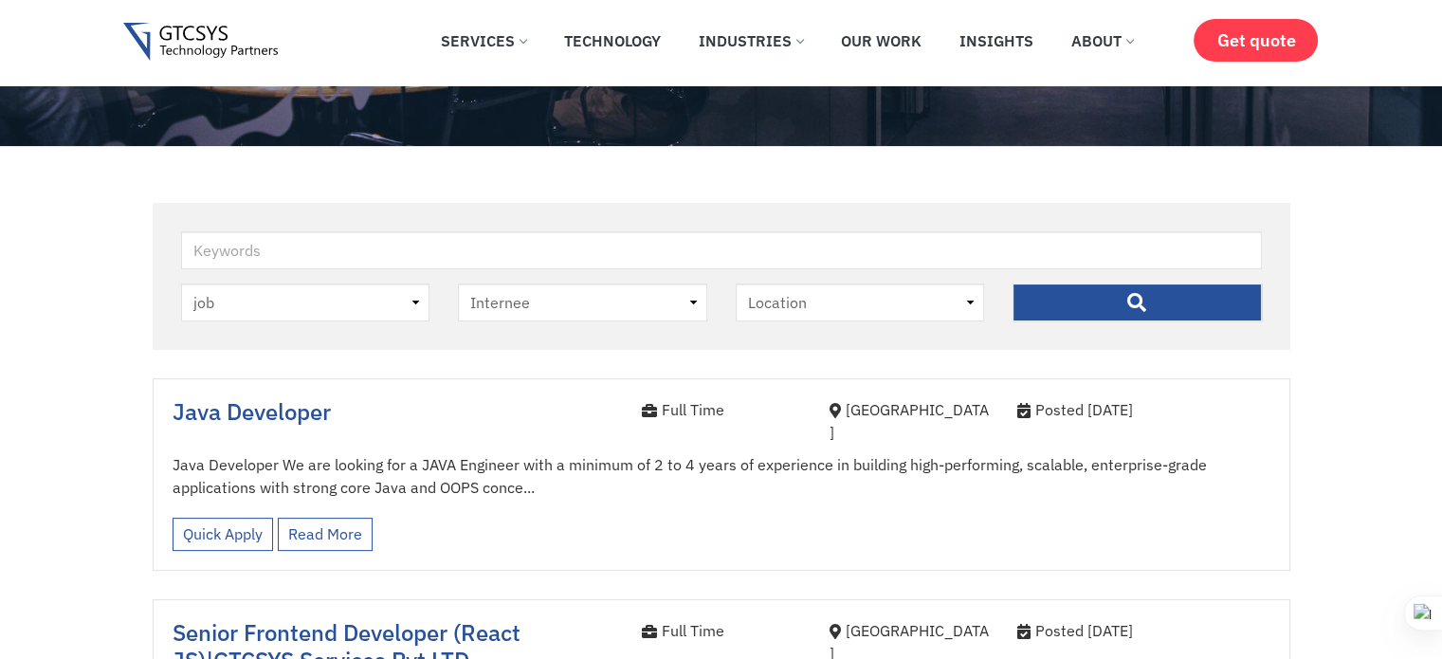
scroll to position [477, 0]
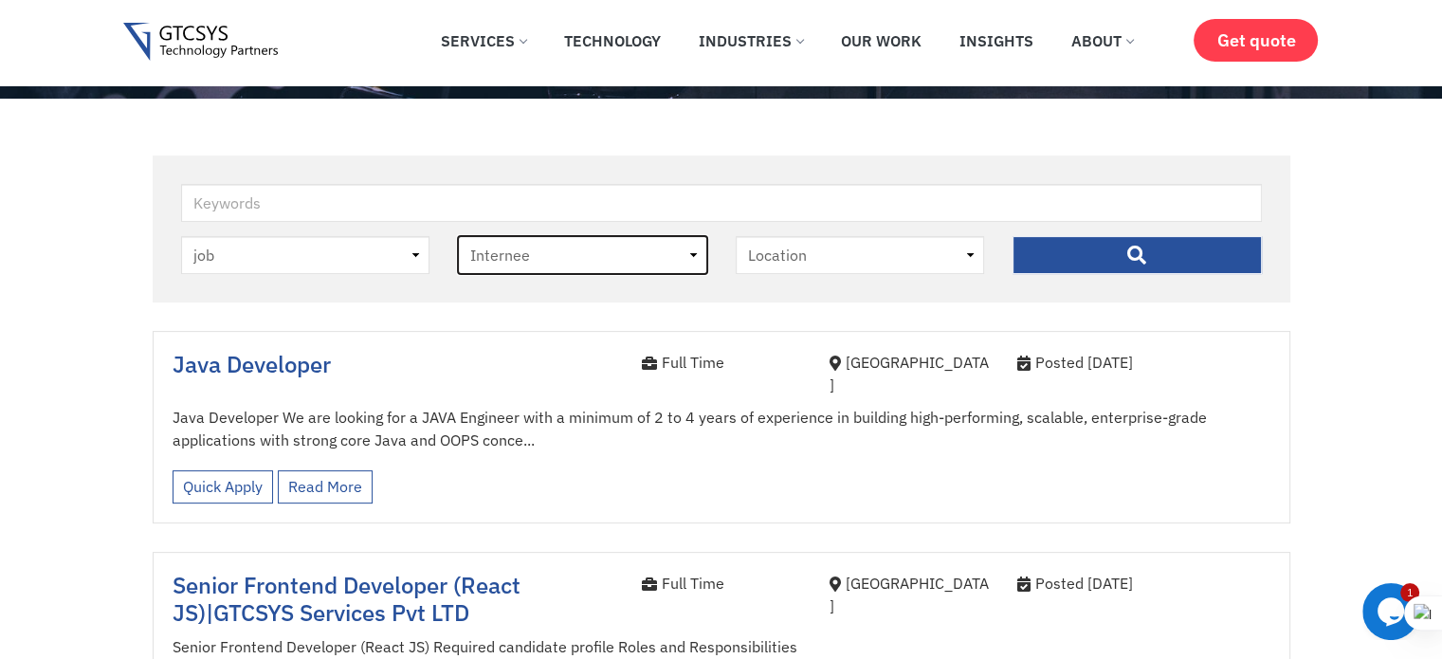
drag, startPoint x: 619, startPoint y: 253, endPoint x: 610, endPoint y: 264, distance: 13.5
click at [619, 253] on select "Job Type [DEMOGRAPHIC_DATA] Internee" at bounding box center [582, 255] width 249 height 38
